Goal: Task Accomplishment & Management: Use online tool/utility

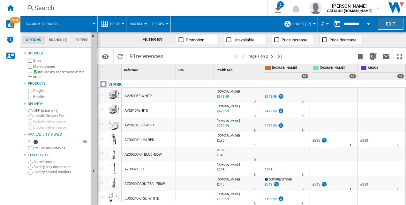
click at [382, 28] on button "Edit" at bounding box center [391, 24] width 26 height 12
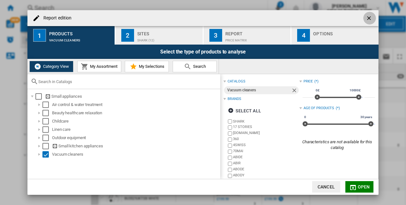
click at [370, 18] on ng-md-icon "getI18NText('BUTTONS.CLOSE_DIALOG')" at bounding box center [369, 19] width 8 height 8
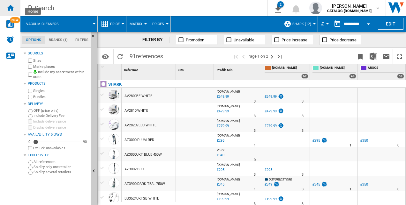
click at [8, 7] on ng-md-icon "Home" at bounding box center [10, 8] width 8 height 8
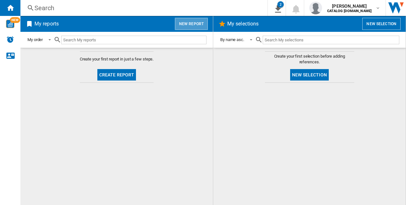
click at [196, 21] on button "New report" at bounding box center [191, 24] width 33 height 12
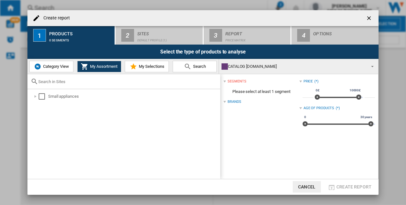
click at [63, 64] on span "Category View" at bounding box center [54, 66] width 27 height 5
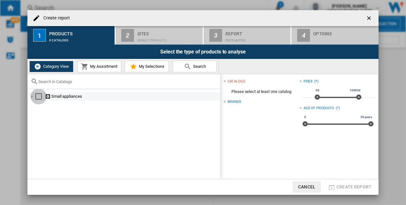
click at [36, 96] on div "Select" at bounding box center [38, 96] width 6 height 6
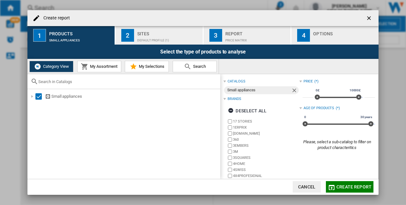
click at [237, 87] on div "Small appliances" at bounding box center [258, 90] width 63 height 8
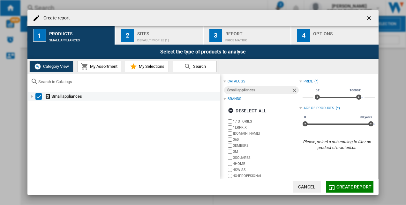
click at [47, 96] on ng-md-icon "Create report ..." at bounding box center [48, 97] width 6 height 6
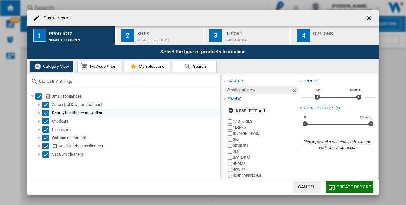
drag, startPoint x: 44, startPoint y: 108, endPoint x: 47, endPoint y: 115, distance: 7.6
click at [47, 115] on ol "Air control & water treatment Beauty healthcare relaxation Childcare Linen care…" at bounding box center [124, 130] width 192 height 58
click at [47, 115] on div "Select" at bounding box center [45, 113] width 6 height 6
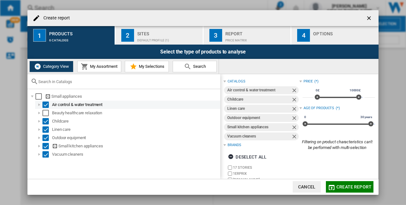
click at [49, 103] on md-checkbox "Select" at bounding box center [47, 105] width 10 height 6
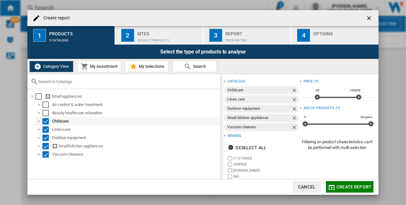
click at [49, 119] on md-checkbox "Select" at bounding box center [47, 121] width 10 height 6
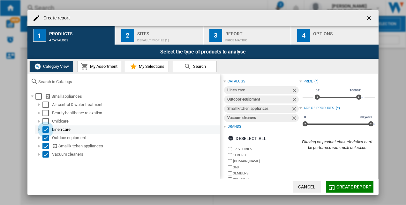
click at [47, 128] on div "Select" at bounding box center [45, 130] width 6 height 6
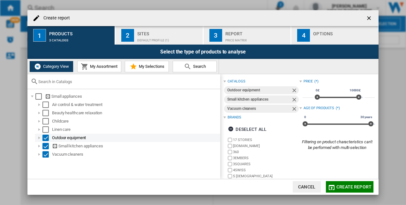
click at [46, 142] on div "Outdoor equipment" at bounding box center [127, 138] width 185 height 8
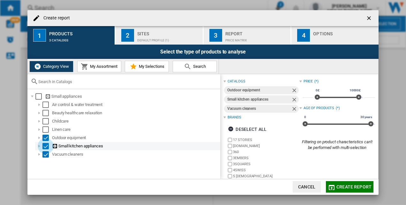
click at [46, 144] on div "Select" at bounding box center [45, 146] width 6 height 6
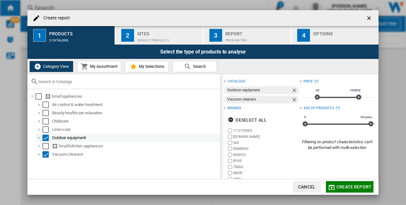
click at [47, 138] on div "Select" at bounding box center [45, 138] width 6 height 6
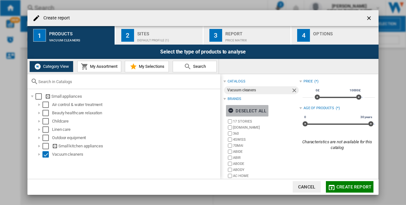
click at [236, 109] on div "Deselect all" at bounding box center [247, 110] width 39 height 11
click at [236, 110] on div "Select all" at bounding box center [244, 110] width 33 height 11
click at [236, 110] on div "Deselect all" at bounding box center [247, 110] width 39 height 11
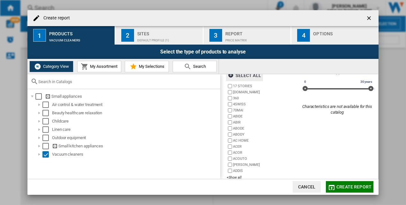
scroll to position [36, 0]
click at [235, 177] on div "+Show all" at bounding box center [262, 177] width 72 height 5
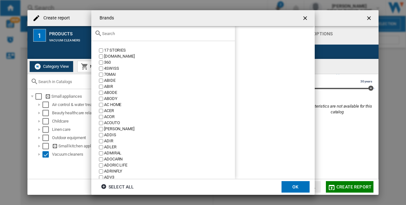
click at [142, 31] on input "Brands 17 ..." at bounding box center [166, 33] width 129 height 5
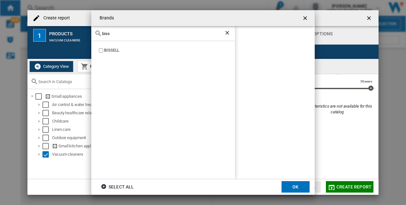
type input "biss"
click at [300, 184] on button "OK" at bounding box center [295, 186] width 28 height 11
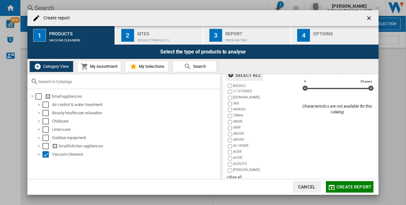
scroll to position [0, 0]
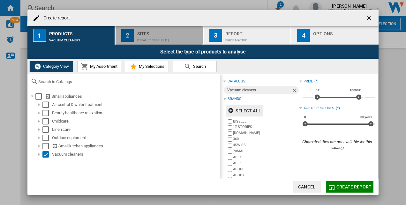
click at [149, 38] on div "Default profile (1)" at bounding box center [168, 38] width 63 height 7
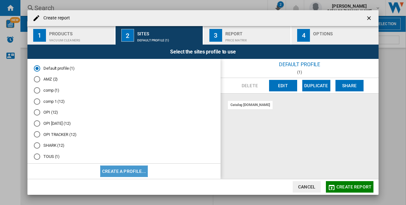
click at [130, 171] on button "Create a profile..." at bounding box center [124, 171] width 48 height 11
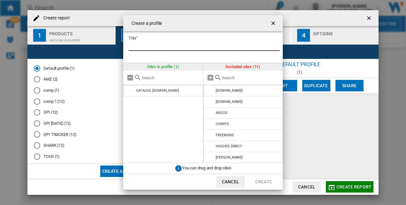
click at [158, 46] on input "Title" at bounding box center [204, 46] width 151 height 10
type input "*******"
click at [207, 75] on md-icon "Create a ..." at bounding box center [210, 78] width 8 height 8
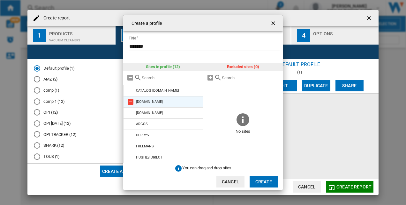
scroll to position [56, 0]
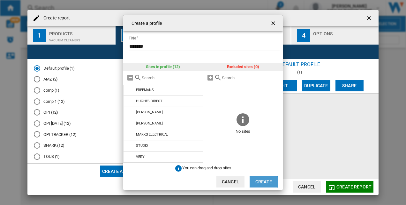
click at [263, 179] on button "Create" at bounding box center [263, 181] width 28 height 11
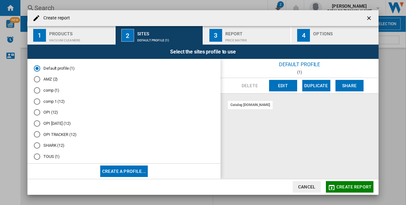
scroll to position [20, 0]
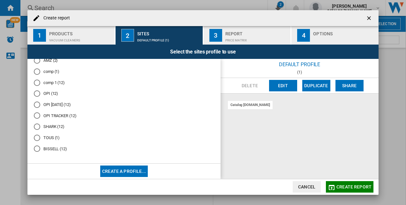
click at [54, 151] on md-radio-button "BISSELL (12)" at bounding box center [124, 149] width 180 height 6
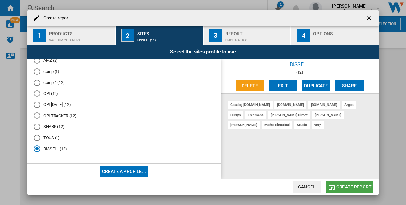
click at [351, 187] on span "Create report" at bounding box center [353, 187] width 35 height 5
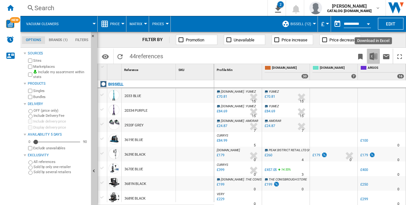
click at [376, 53] on img "Download in Excel" at bounding box center [373, 57] width 8 height 8
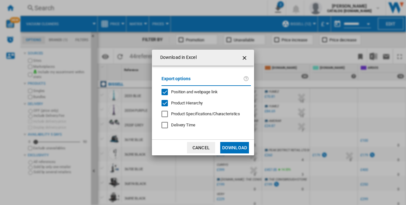
click at [232, 148] on button "Download" at bounding box center [234, 147] width 29 height 11
